Goal: Task Accomplishment & Management: Use online tool/utility

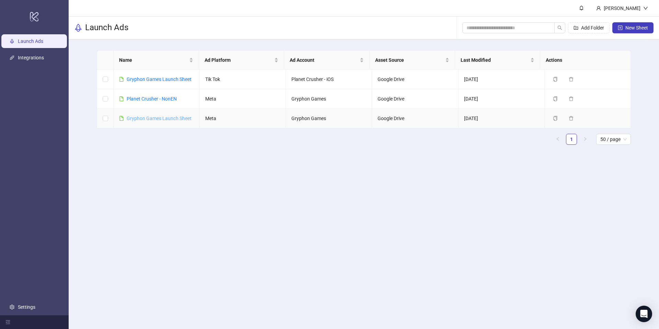
click at [152, 118] on link "Gryphon Games Launch Sheet" at bounding box center [159, 118] width 65 height 5
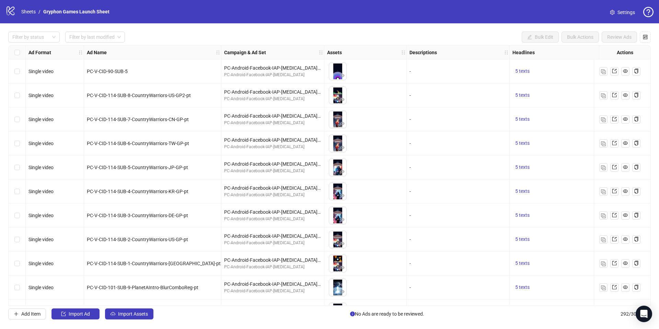
click at [433, 20] on div "logo/logo-mobile Sheets / Gryphon Games Launch Sheet Settings" at bounding box center [329, 11] width 659 height 23
click at [428, 34] on div "Filter by status Filter by last modified Bulk Edit Bulk Actions Review Ads" at bounding box center [329, 37] width 643 height 11
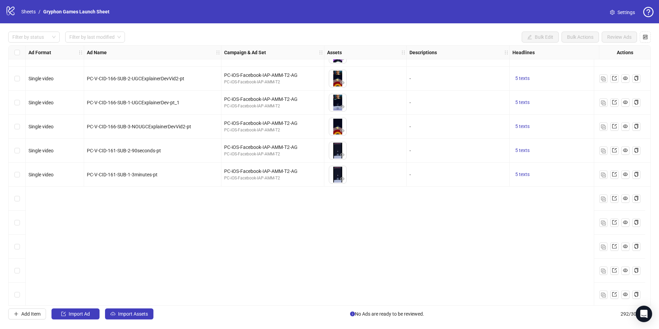
scroll to position [6219, 0]
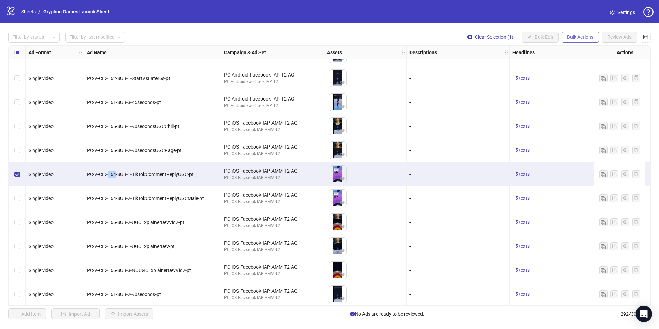
click at [578, 37] on span "Bulk Actions" at bounding box center [580, 36] width 26 height 5
click at [593, 74] on span "Duplicate with assets" at bounding box center [590, 73] width 47 height 8
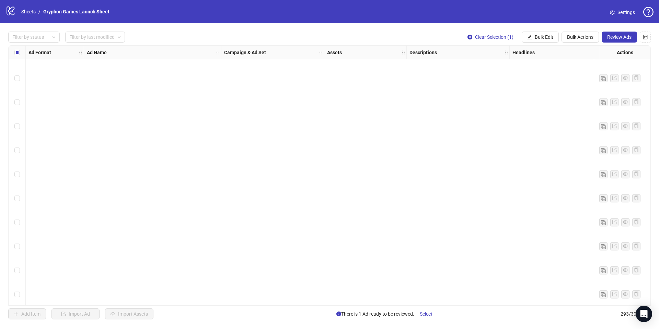
scroll to position [6800, 0]
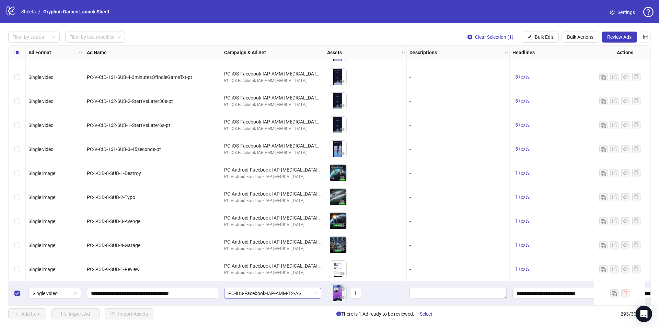
click at [314, 290] on span "PC-iOS-Facebook-IAP-AMM-T2-AG" at bounding box center [272, 293] width 89 height 10
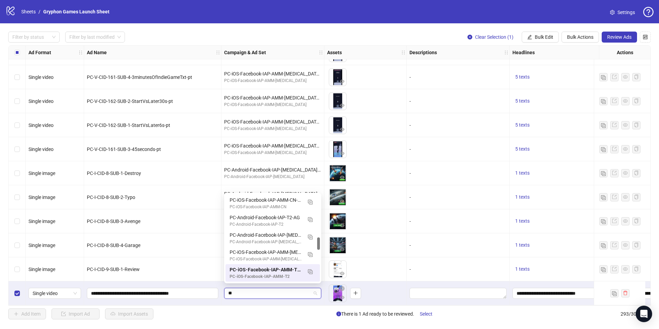
scroll to position [127, 0]
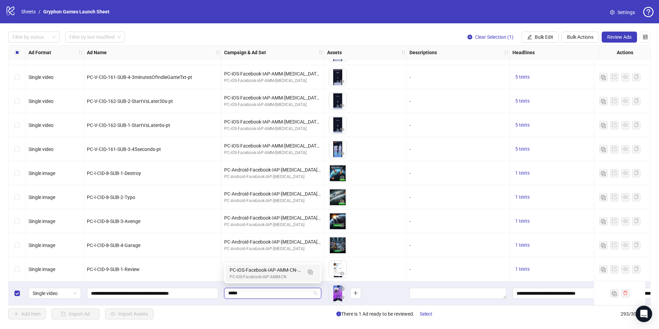
type input "******"
click at [284, 272] on div "PC-iOS-Facebook-IAP-AMM-CN-AG" at bounding box center [266, 270] width 72 height 8
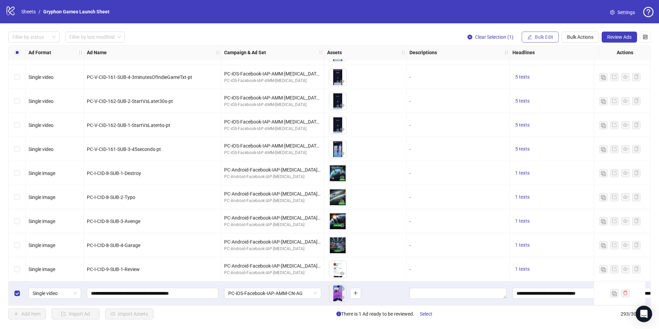
click at [551, 37] on span "Bulk Edit" at bounding box center [544, 36] width 19 height 5
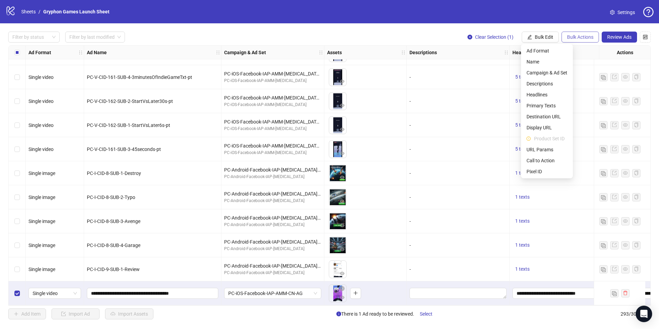
click at [581, 34] on span "Bulk Actions" at bounding box center [580, 36] width 26 height 5
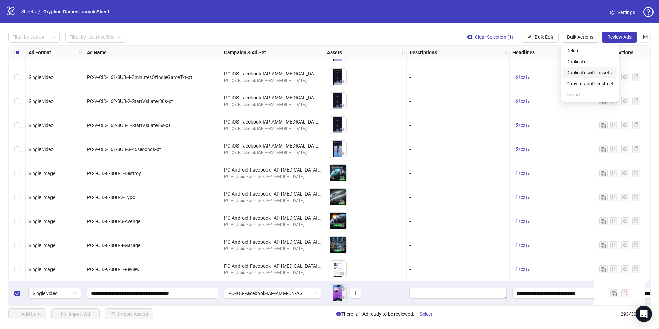
drag, startPoint x: 603, startPoint y: 73, endPoint x: 259, endPoint y: 281, distance: 402.3
click at [603, 73] on span "Duplicate with assets" at bounding box center [590, 73] width 47 height 8
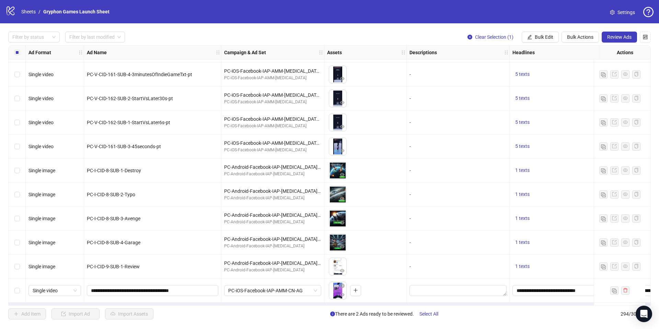
scroll to position [6824, 0]
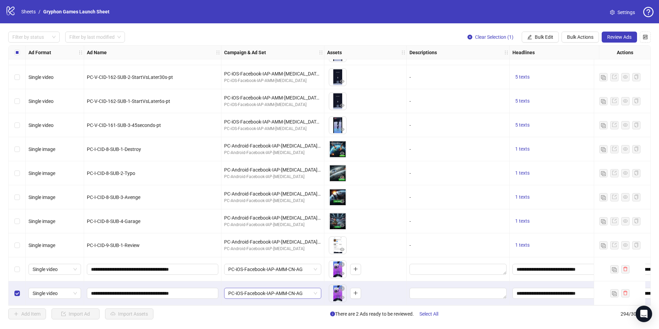
click at [269, 292] on span "PC-iOS-Facebook-IAP-AMM-CN-AG" at bounding box center [272, 293] width 89 height 10
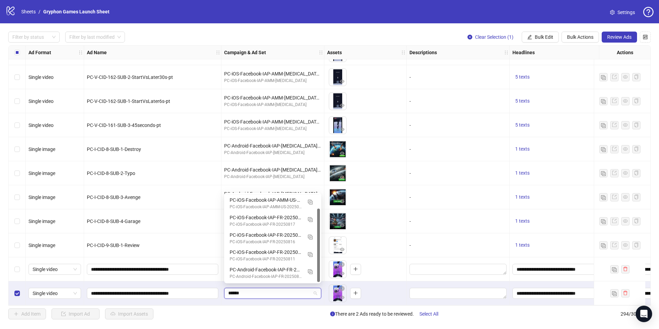
scroll to position [17, 0]
type input "********"
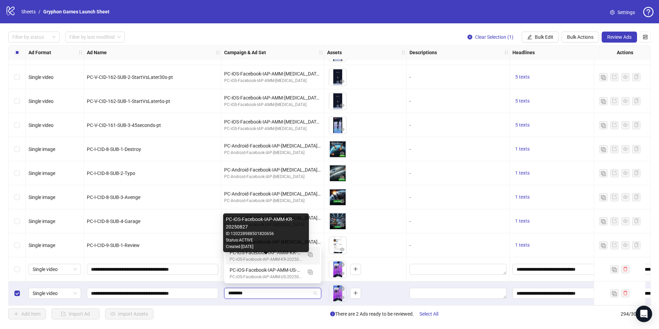
click at [289, 253] on div "PC-iOS-Facebook-IAP-AMM-KR-20250827-AG" at bounding box center [266, 253] width 72 height 8
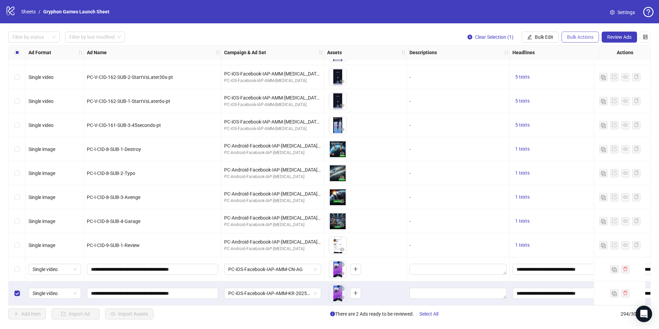
click at [590, 37] on span "Bulk Actions" at bounding box center [580, 36] width 26 height 5
click at [600, 74] on span "Duplicate with assets" at bounding box center [590, 73] width 47 height 8
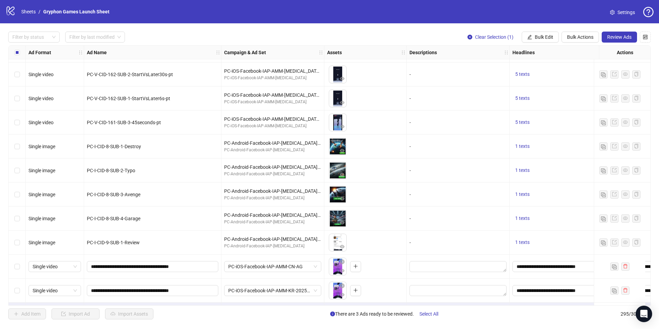
scroll to position [6848, 0]
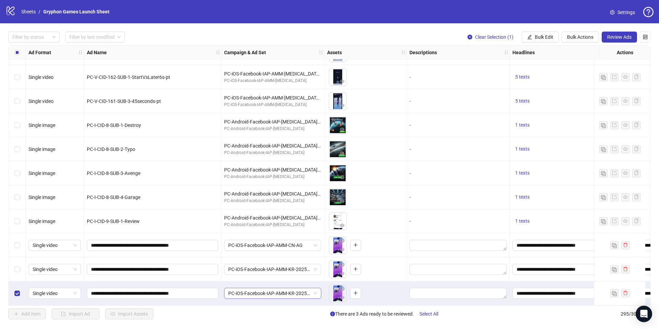
click at [269, 294] on span "PC-iOS-Facebook-IAP-AMM-KR-20250827-AG" at bounding box center [272, 293] width 89 height 10
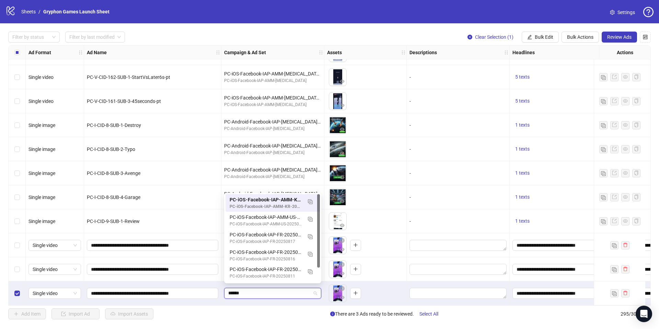
type input "*******"
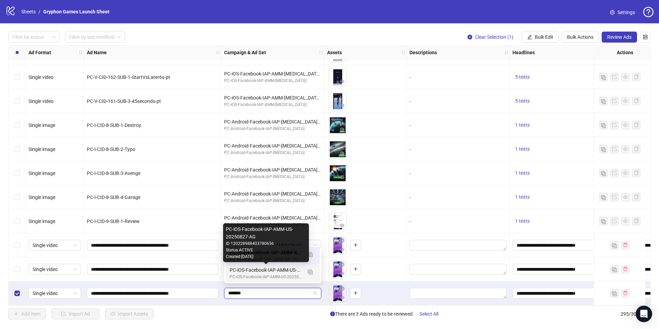
click at [262, 272] on div "PC-iOS-Facebook-IAP-AMM-US-20250827-AG" at bounding box center [266, 270] width 72 height 8
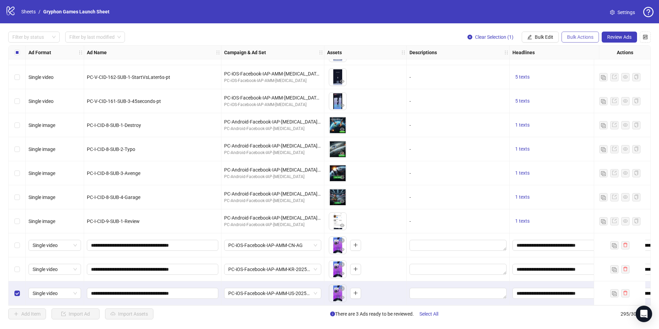
click at [577, 37] on span "Bulk Actions" at bounding box center [580, 36] width 26 height 5
click at [427, 27] on div "Filter by status Filter by last modified Clear Selection (1) Bulk Edit Bulk Act…" at bounding box center [329, 175] width 659 height 305
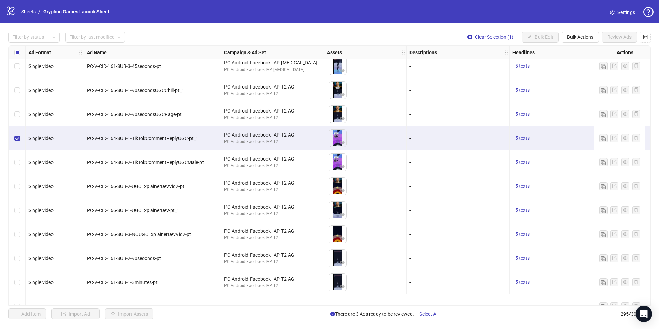
scroll to position [5889, 0]
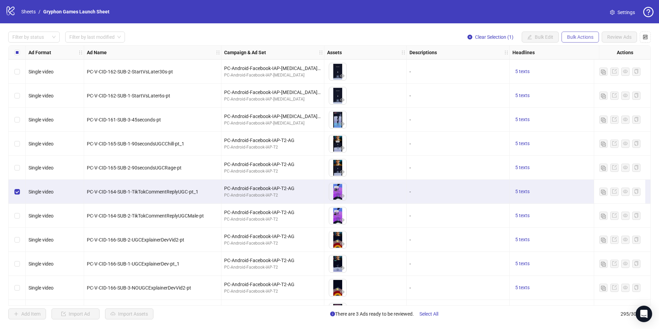
click at [583, 36] on span "Bulk Actions" at bounding box center [580, 36] width 26 height 5
click at [602, 71] on span "Duplicate with assets" at bounding box center [590, 73] width 47 height 8
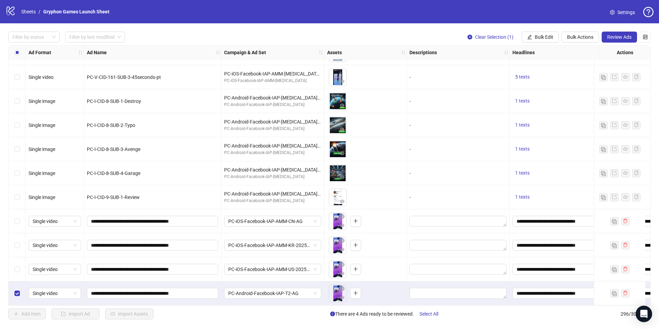
scroll to position [6872, 0]
click at [298, 291] on span "PC-Android-Facebook-IAP-T2-AG" at bounding box center [272, 293] width 89 height 10
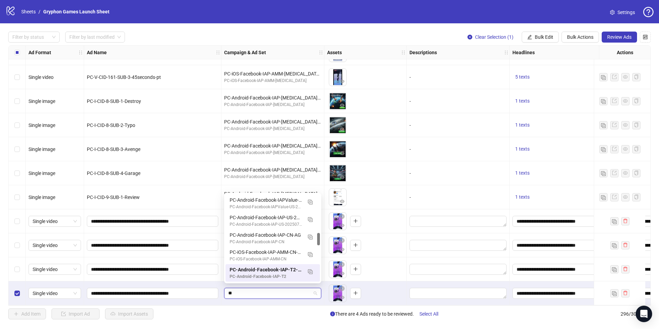
scroll to position [0, 0]
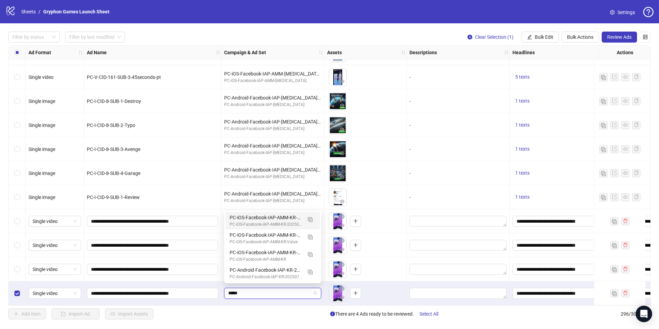
type input "******"
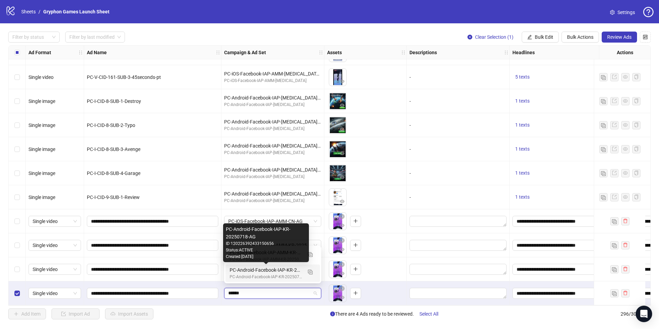
click at [269, 271] on div "PC-Android-Facebook-IAP-KR-20250718-AG" at bounding box center [266, 270] width 72 height 8
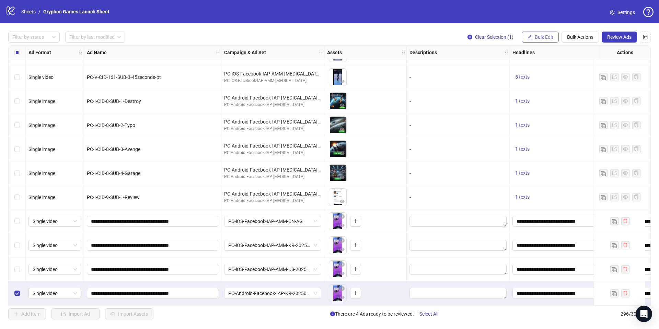
click at [552, 36] on span "Bulk Edit" at bounding box center [544, 36] width 19 height 5
click at [585, 34] on span "Bulk Actions" at bounding box center [580, 36] width 26 height 5
click at [596, 73] on span "Duplicate with assets" at bounding box center [590, 73] width 47 height 8
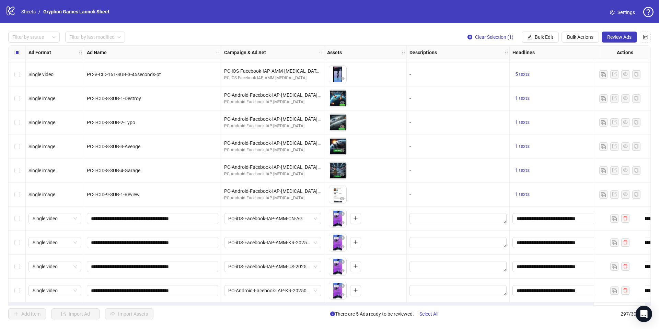
scroll to position [6896, 0]
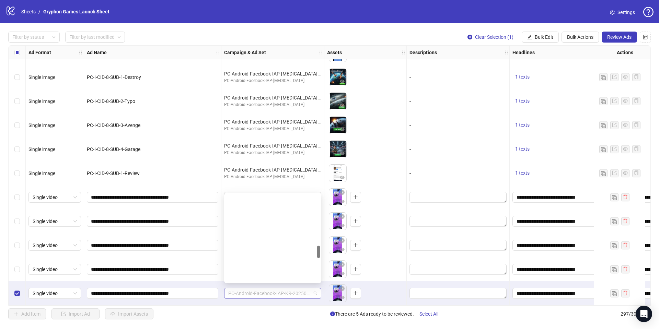
click at [305, 294] on span "PC-Android-Facebook-IAP-KR-20250718-AG" at bounding box center [272, 293] width 89 height 10
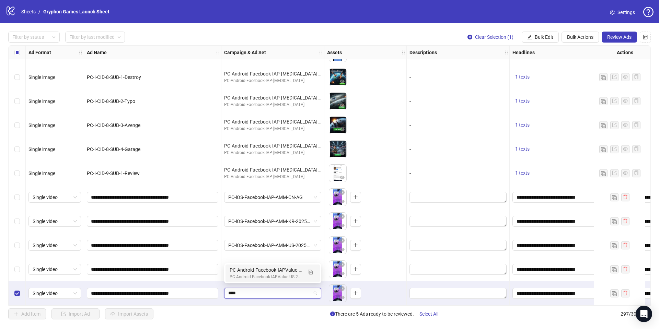
scroll to position [0, 0]
type input "********"
click at [277, 275] on div "PC-Android-Facebook-IAPValue-0427-AG PC-Android-Facebook-Value-0427" at bounding box center [266, 273] width 72 height 14
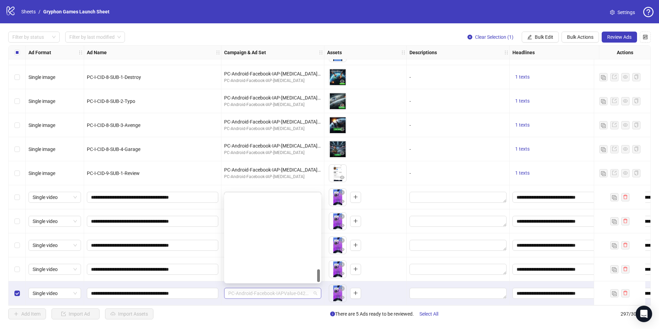
click at [305, 295] on span "PC-Android-Facebook-IAPValue-0427-AG" at bounding box center [272, 293] width 89 height 10
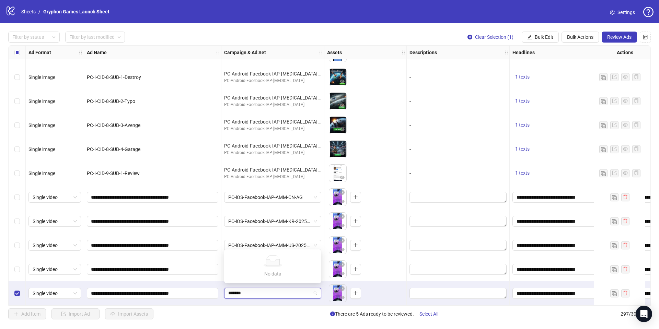
type input "********"
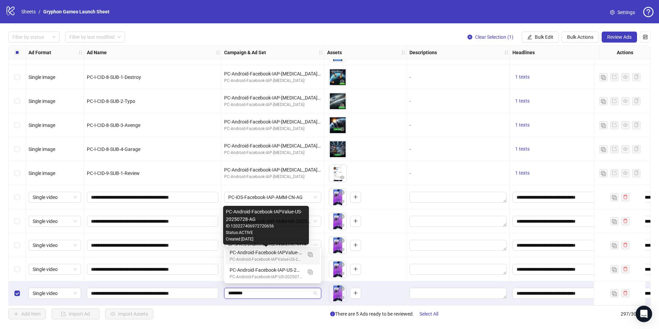
click at [274, 253] on div "PC-Android-Facebook-IAPValue-US-20250728-AG" at bounding box center [266, 253] width 72 height 8
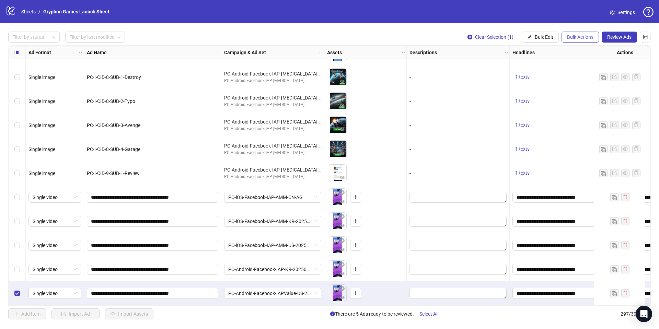
click at [582, 35] on span "Bulk Actions" at bounding box center [580, 36] width 26 height 5
click at [605, 73] on span "Duplicate with assets" at bounding box center [590, 73] width 47 height 8
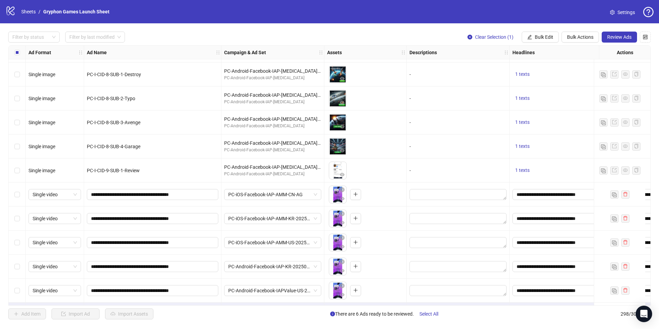
scroll to position [6920, 0]
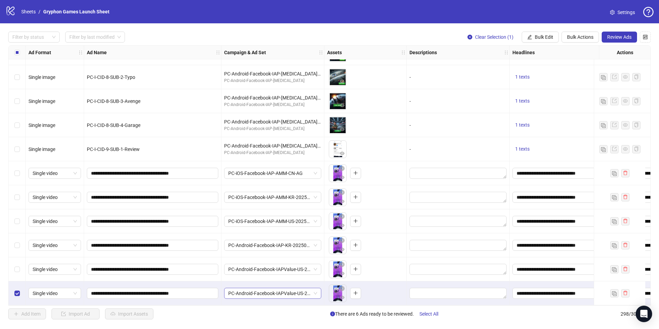
click at [262, 291] on span "PC-Android-Facebook-IAPValue-US-20250728-AG" at bounding box center [272, 293] width 89 height 10
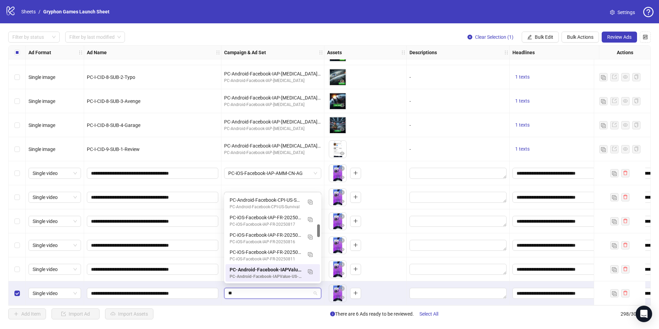
scroll to position [0, 0]
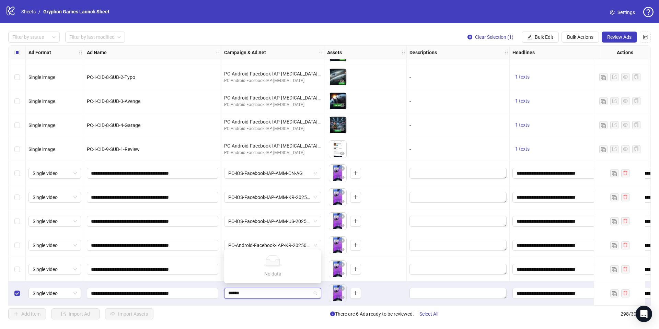
type input "*****"
click at [269, 273] on div "PC-Android-Facebook-IAP-CN-Value-AG" at bounding box center [266, 270] width 72 height 8
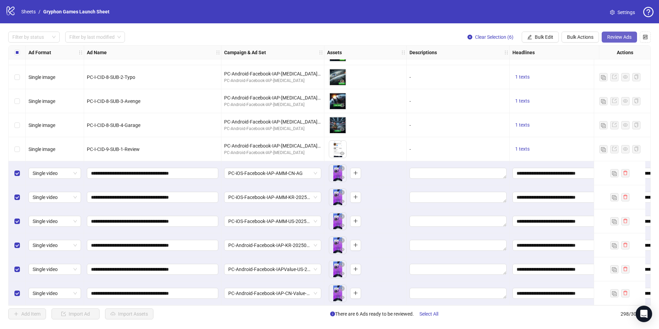
click at [628, 36] on span "Review Ads" at bounding box center [620, 36] width 24 height 5
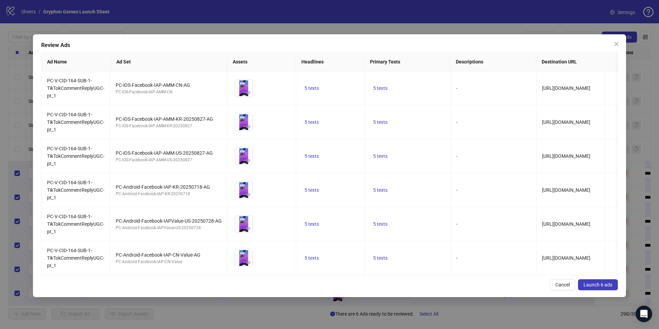
click at [604, 288] on span "Launch 6 ads" at bounding box center [598, 284] width 29 height 5
